Goal: Task Accomplishment & Management: Complete application form

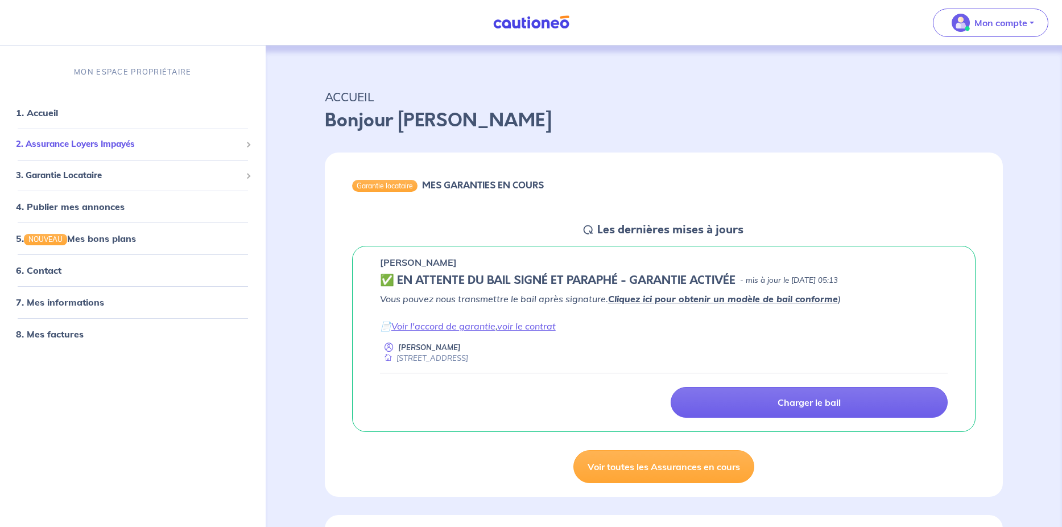
click at [55, 144] on span "2. Assurance Loyers Impayés" at bounding box center [128, 144] width 225 height 13
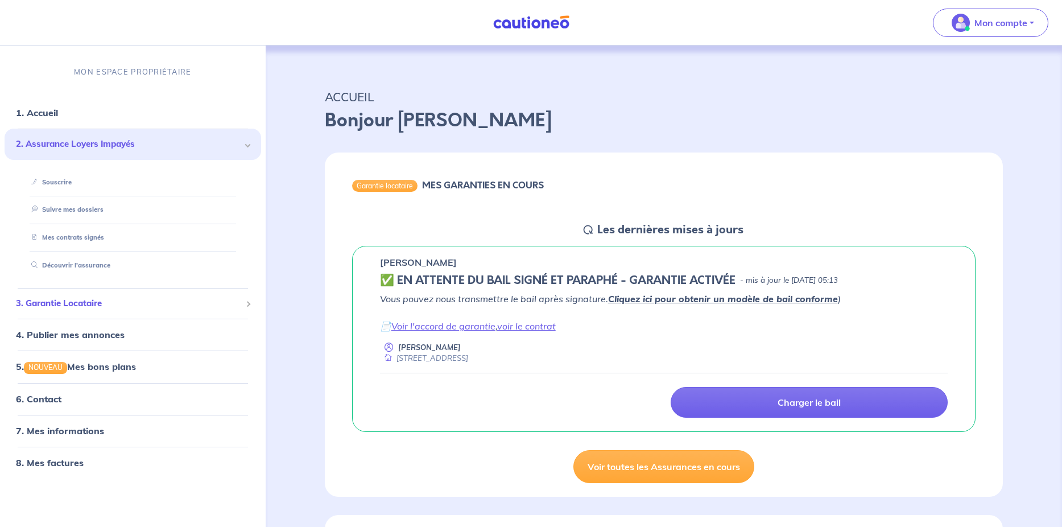
click at [67, 307] on span "3. Garantie Locataire" at bounding box center [128, 302] width 225 height 13
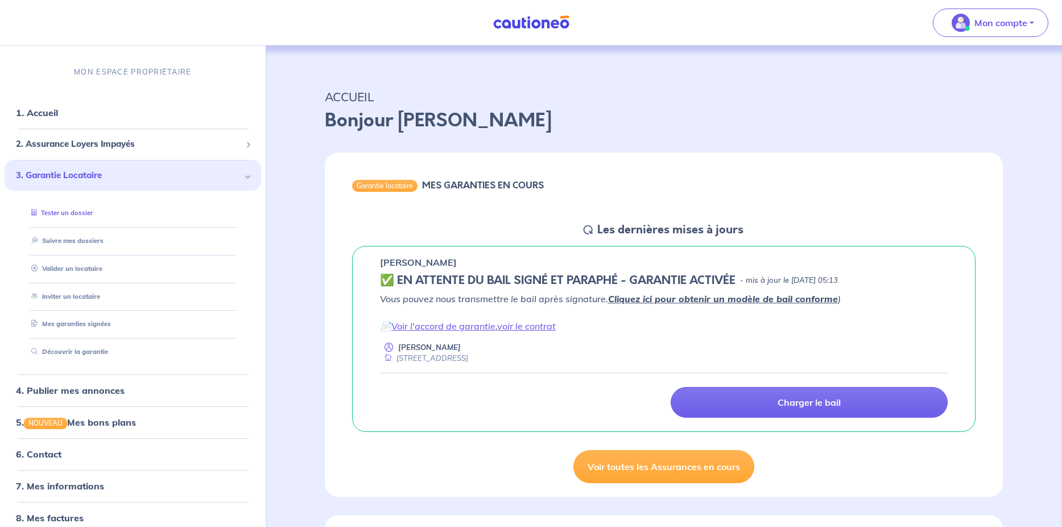
click at [55, 213] on link "Tester un dossier" at bounding box center [60, 213] width 66 height 8
click at [69, 245] on link "Suivre mes dossiers" at bounding box center [65, 241] width 76 height 8
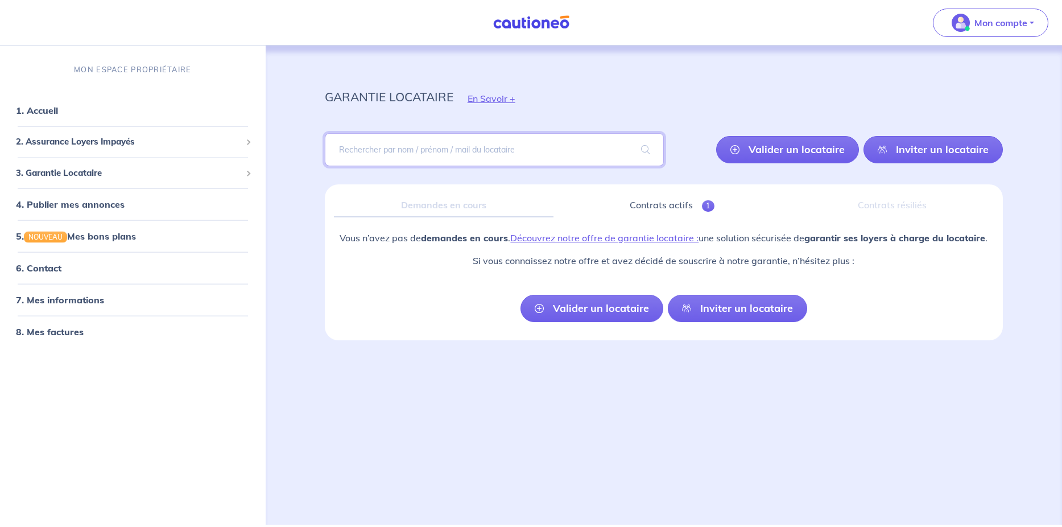
click at [373, 148] on input "search" at bounding box center [494, 149] width 339 height 33
paste input "Nom: KOFFI Prénom/ AKISSI, LYNE"
drag, startPoint x: 362, startPoint y: 151, endPoint x: 313, endPoint y: 146, distance: 49.7
click at [325, 146] on input "Nom: KOFFI Prénom/ AKISSI, LYNE" at bounding box center [494, 149] width 339 height 33
drag, startPoint x: 401, startPoint y: 150, endPoint x: 368, endPoint y: 150, distance: 33.0
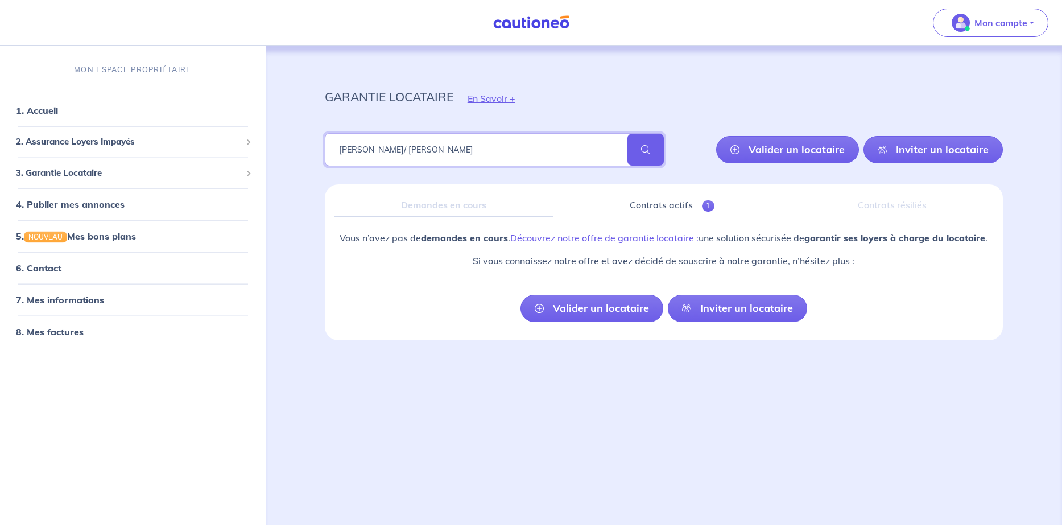
click at [368, 150] on input "KOFFI Prénom/ AKISSI, LYNE" at bounding box center [494, 149] width 339 height 33
type input "KOFFI AKISSI, LYNE"
click at [646, 159] on span at bounding box center [646, 150] width 36 height 32
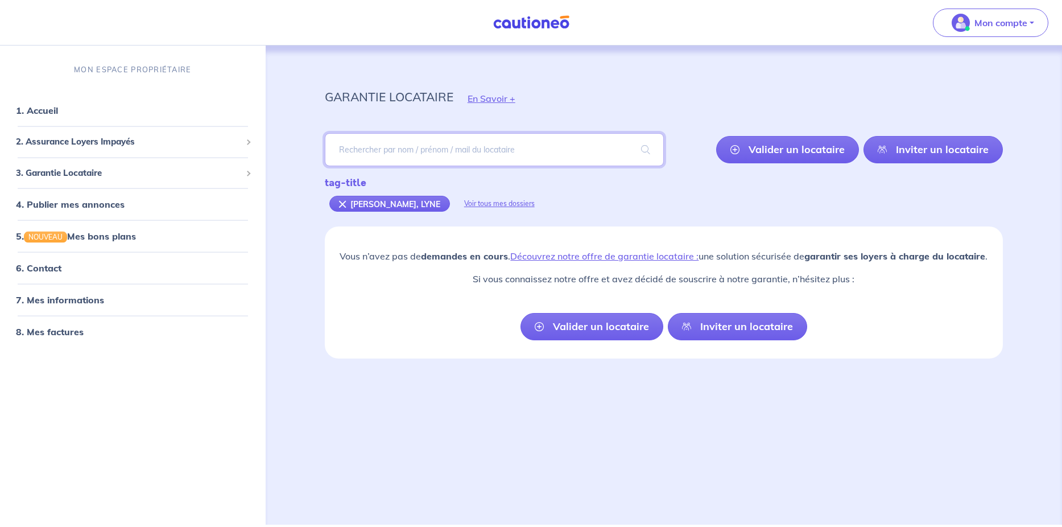
click at [423, 147] on input "search" at bounding box center [494, 149] width 339 height 33
type input "koffi"
click at [657, 143] on span at bounding box center [646, 150] width 36 height 32
click at [360, 146] on input "search" at bounding box center [494, 149] width 339 height 33
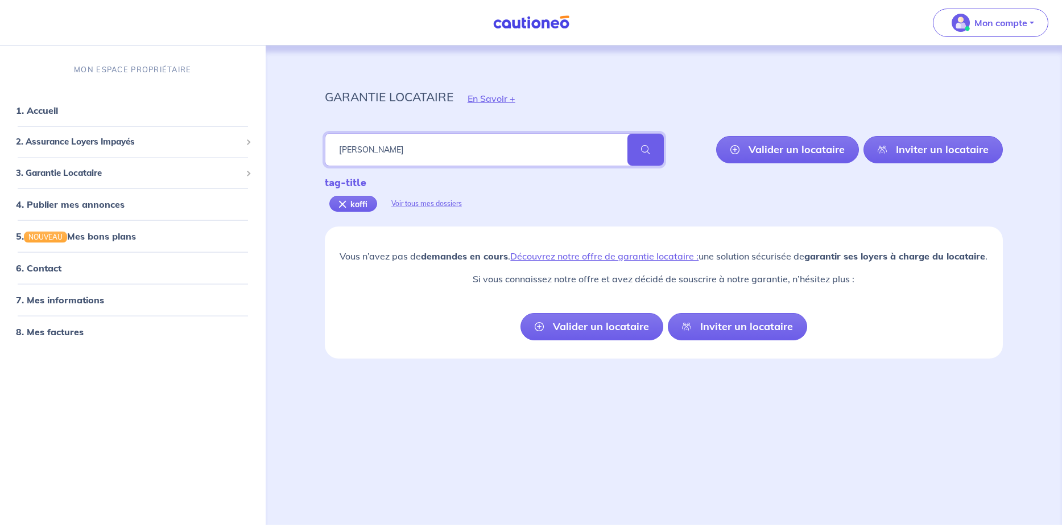
paste input "lyne1fr@gmail.com"
type input "koffi akissy lyne1fr@gmail.com"
click at [643, 149] on span at bounding box center [646, 150] width 36 height 32
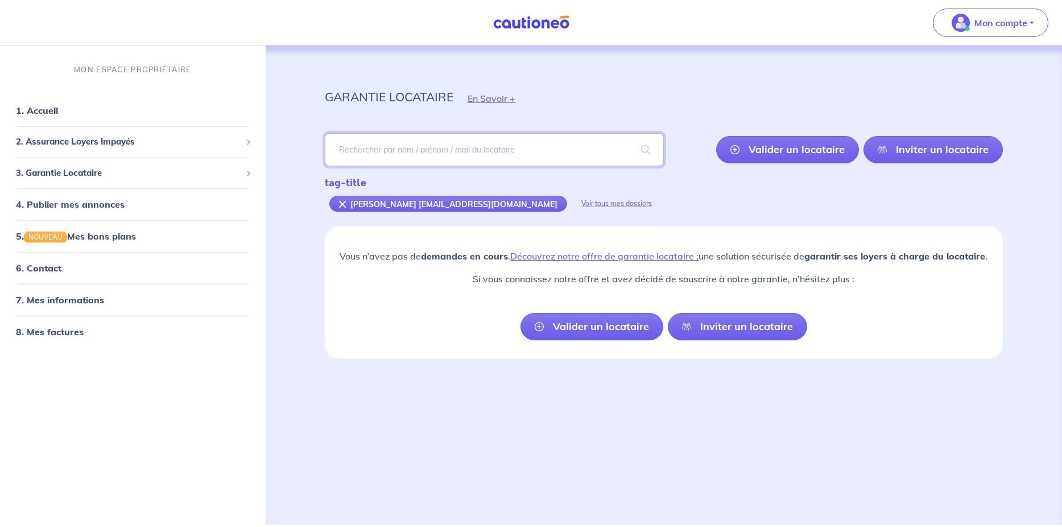
click at [455, 150] on input "search" at bounding box center [494, 149] width 339 height 33
paste input "lyne1fr@gmail.com"
type input "lyne1fr@gmail.com"
click at [639, 146] on span at bounding box center [646, 150] width 36 height 32
click at [79, 170] on span "3. Garantie Locataire" at bounding box center [128, 172] width 225 height 13
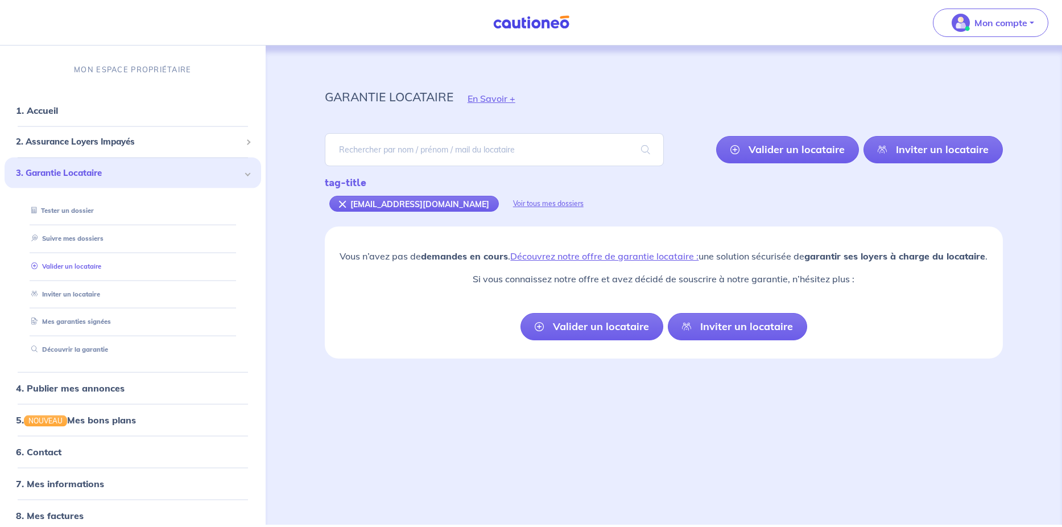
click at [89, 265] on link "Valider un locataire" at bounding box center [64, 266] width 75 height 8
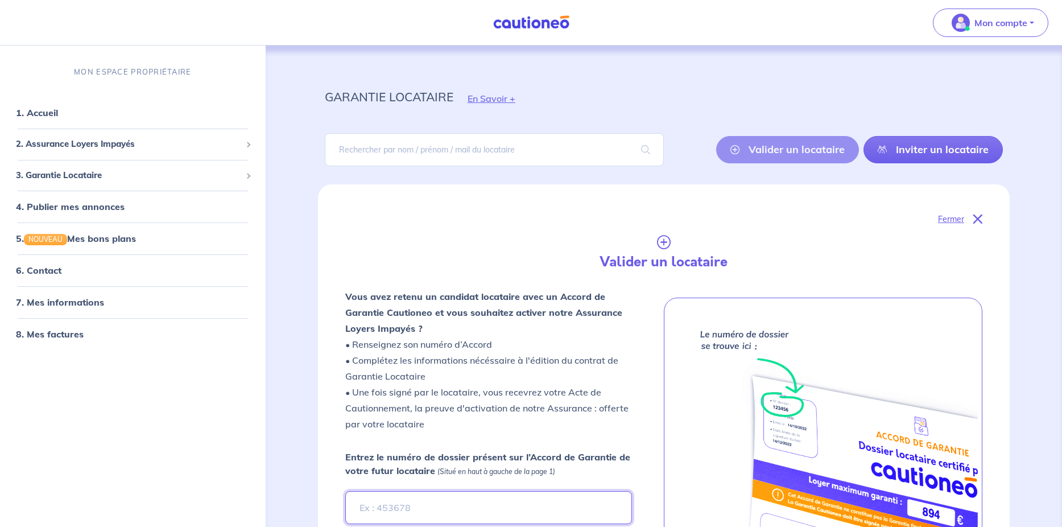
click at [490, 502] on input "Entrez le numéro de dossier présent sur l’Accord de Garantie de votre futur loc…" at bounding box center [488, 507] width 287 height 33
paste input "DwteD5"
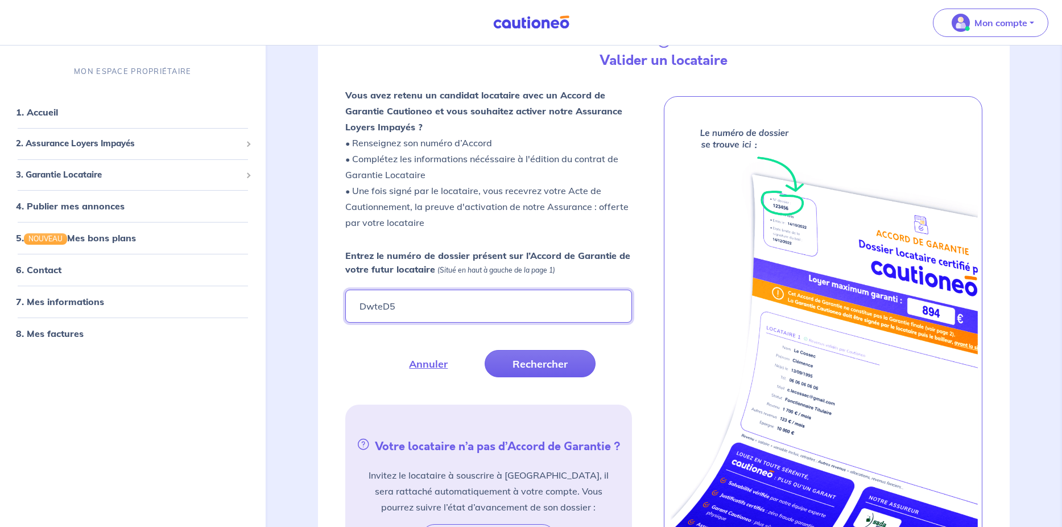
scroll to position [203, 0]
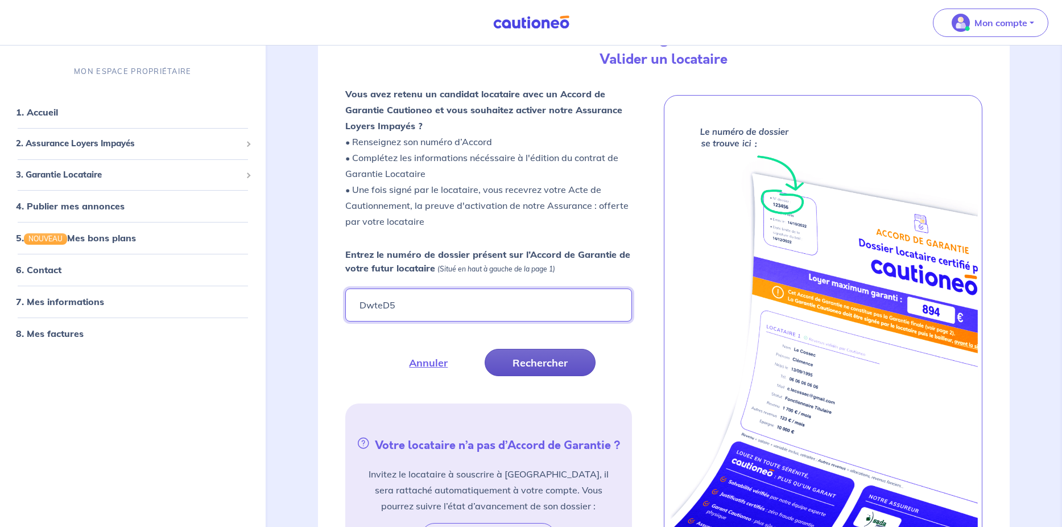
type input "DwteD5"
click at [534, 362] on button "Rechercher" at bounding box center [540, 362] width 111 height 27
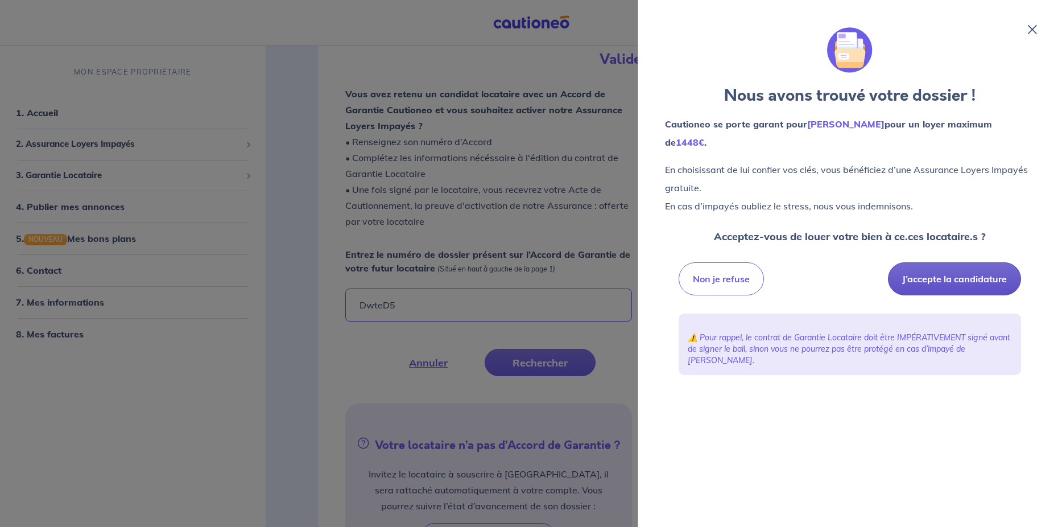
click at [942, 262] on button "J’accepte la candidature" at bounding box center [954, 278] width 133 height 33
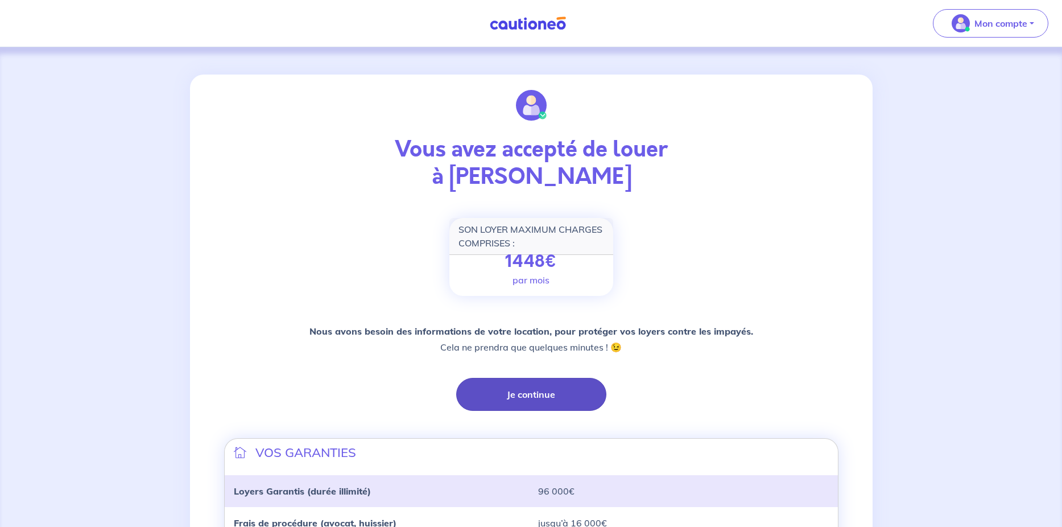
click at [527, 394] on button "Je continue" at bounding box center [531, 394] width 150 height 33
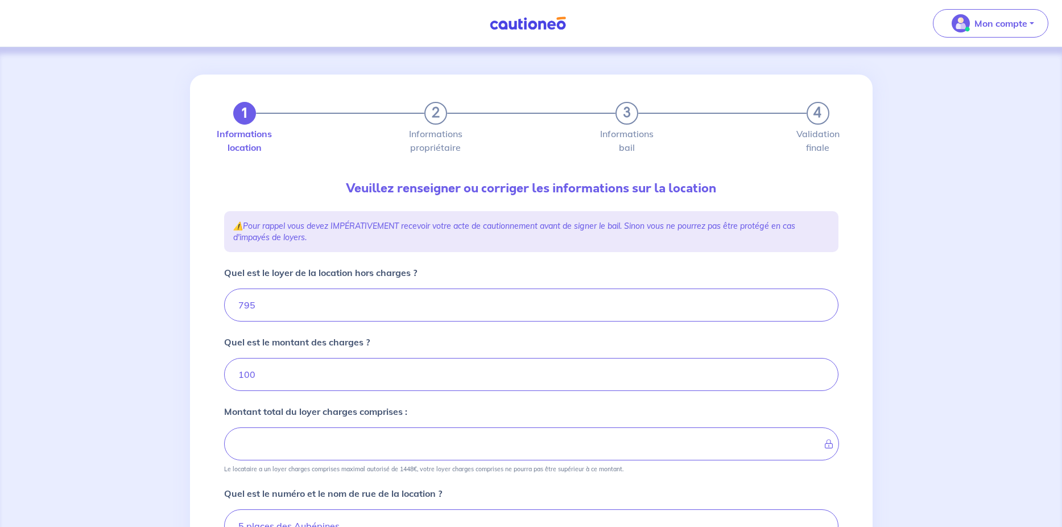
type input "895"
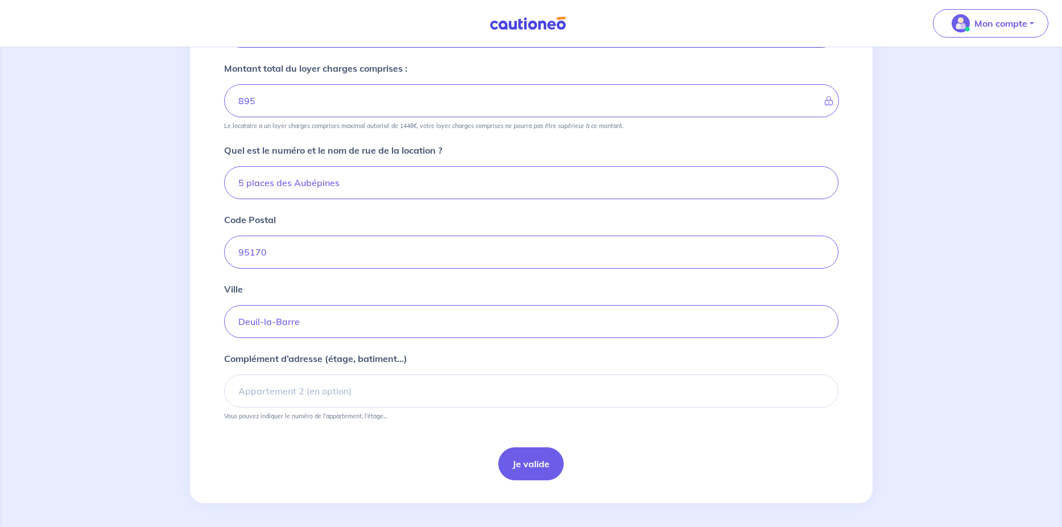
scroll to position [346, 0]
click at [528, 459] on button "Je valide" at bounding box center [530, 460] width 65 height 33
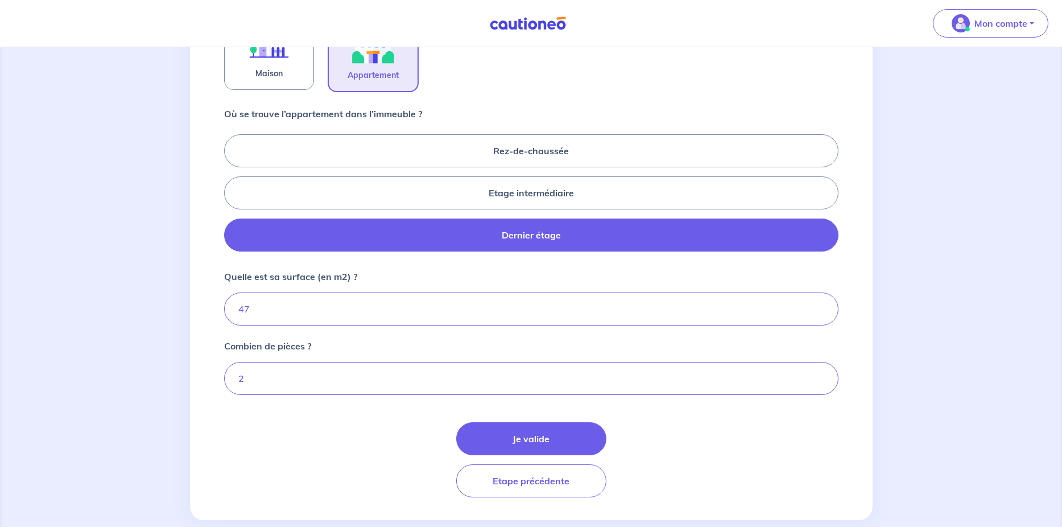
scroll to position [439, 0]
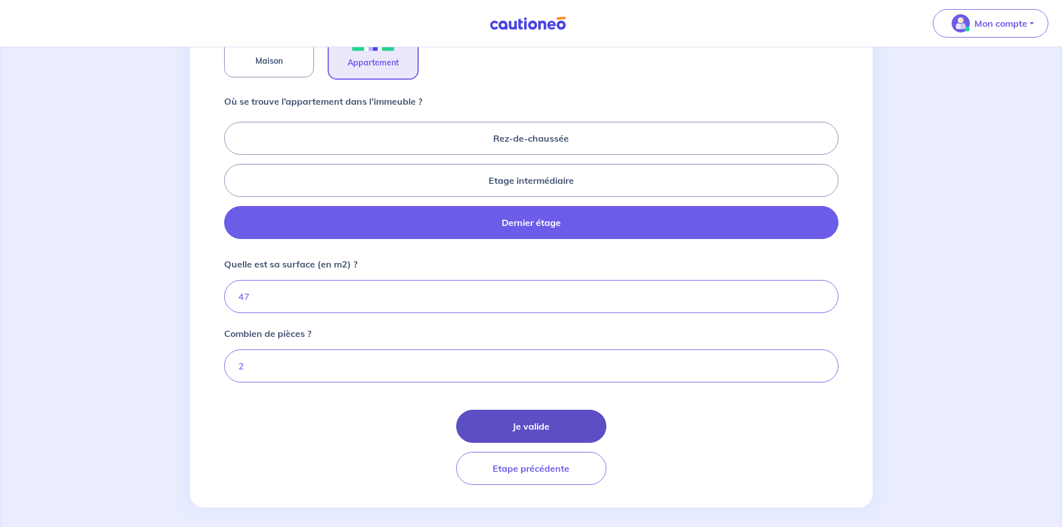
click at [537, 422] on button "Je valide" at bounding box center [531, 426] width 150 height 33
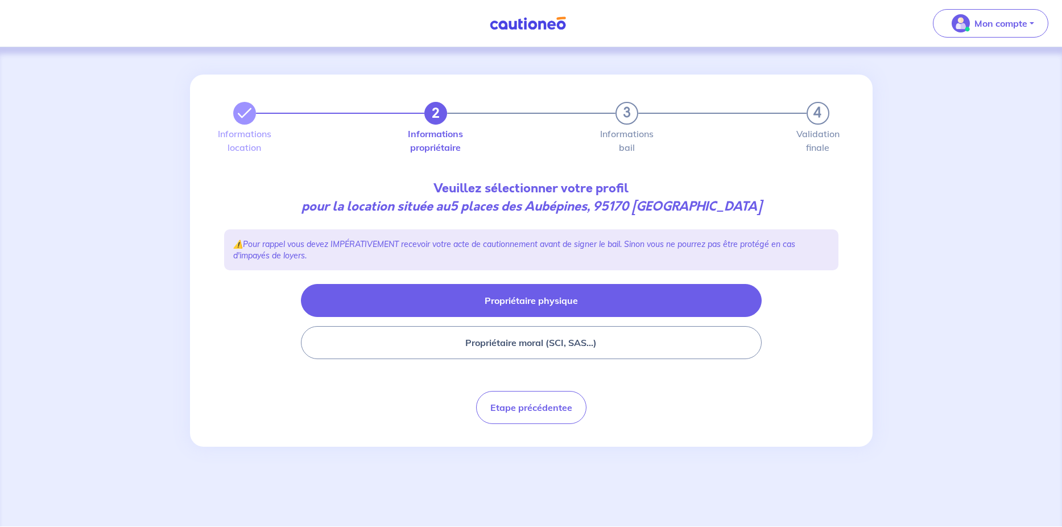
click at [493, 304] on button "Propriétaire physique" at bounding box center [531, 300] width 461 height 33
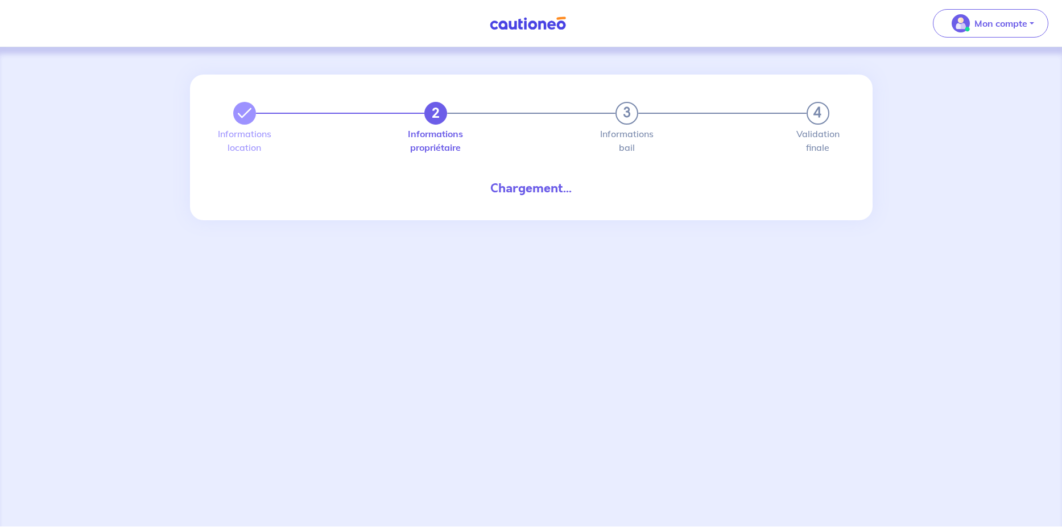
select select "FR"
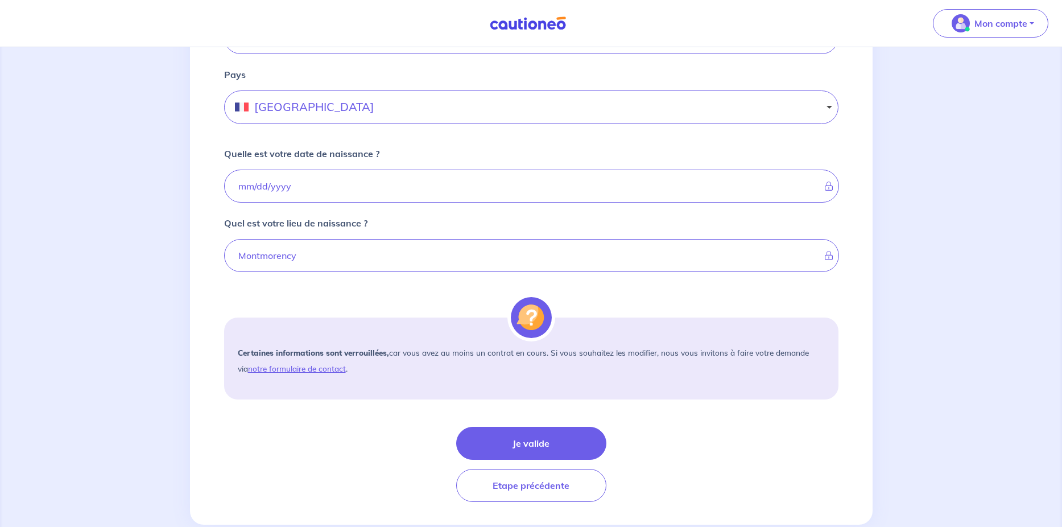
scroll to position [736, 0]
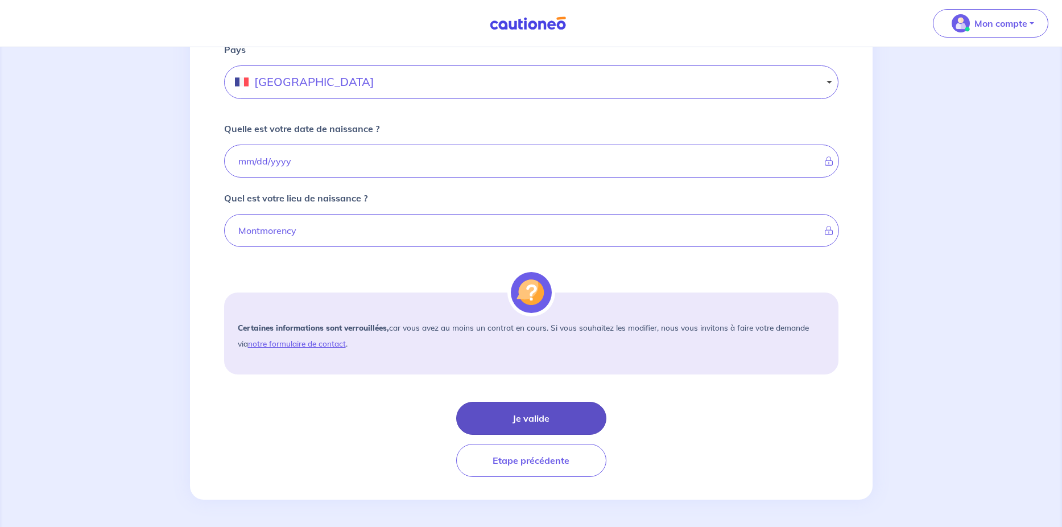
click at [521, 418] on button "Je valide" at bounding box center [531, 418] width 150 height 33
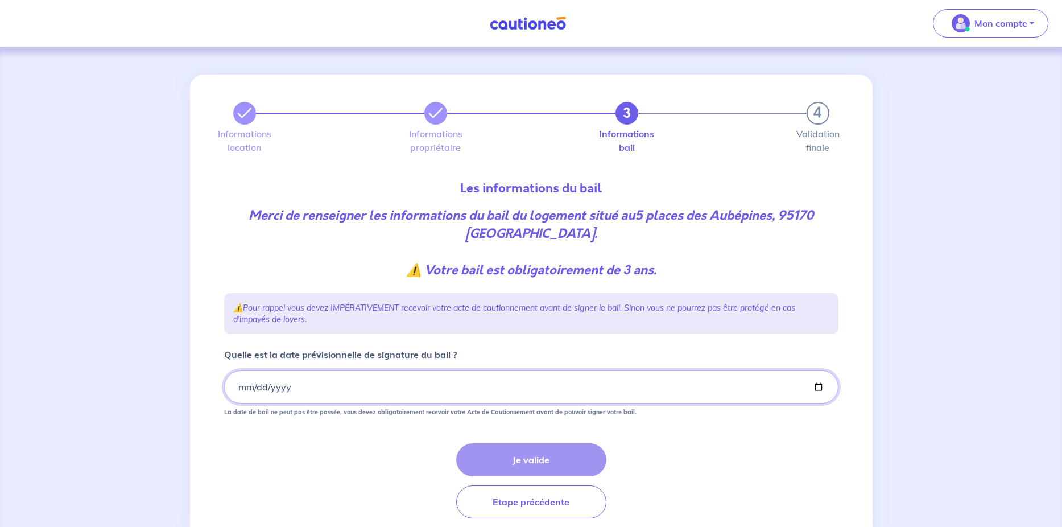
click at [300, 387] on input "Quelle est la date prévisionnelle de signature du bail ?" at bounding box center [531, 386] width 614 height 33
type input "2025-09-27"
click at [541, 458] on button "Je valide" at bounding box center [531, 459] width 150 height 33
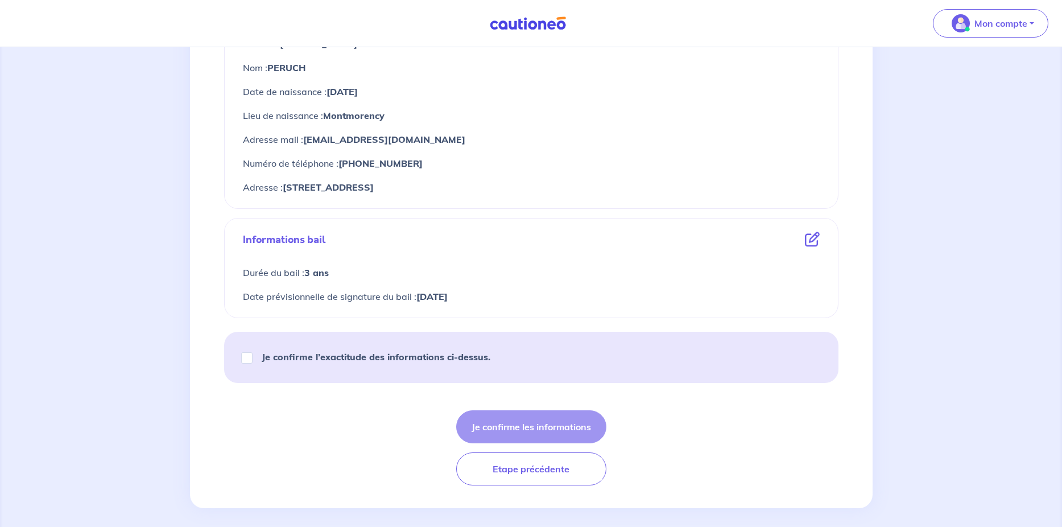
scroll to position [475, 0]
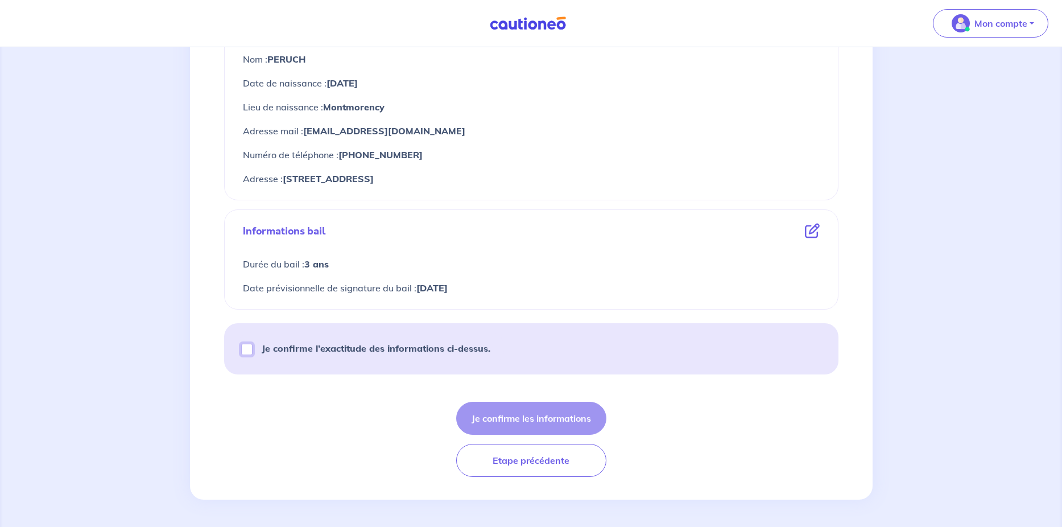
click at [245, 348] on input "Je confirme l’exactitude des informations ci-dessus." at bounding box center [246, 349] width 11 height 11
checkbox input "true"
click at [509, 412] on button "Je confirme les informations" at bounding box center [531, 418] width 150 height 33
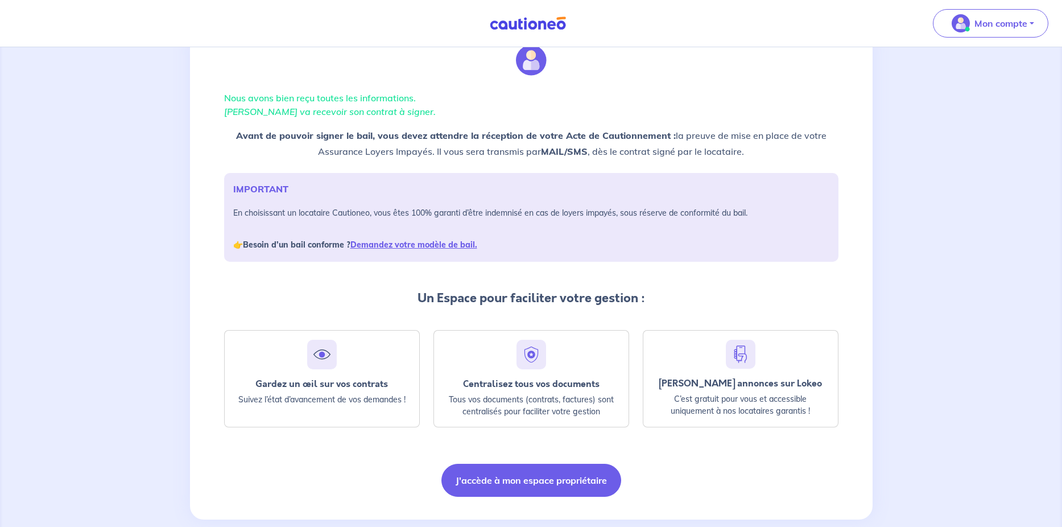
scroll to position [65, 0]
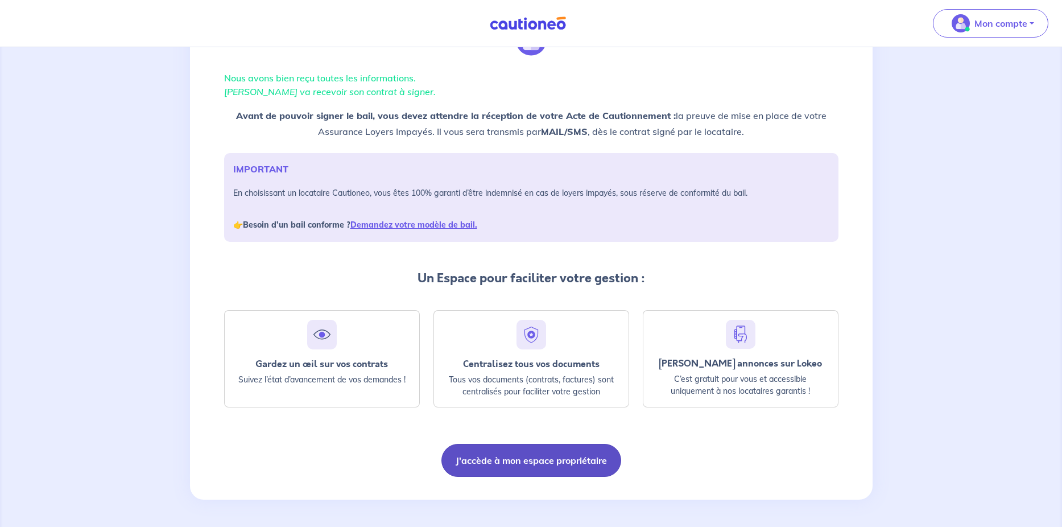
click at [507, 467] on button "J'accède à mon espace propriétaire" at bounding box center [531, 460] width 180 height 33
